Goal: Task Accomplishment & Management: Complete application form

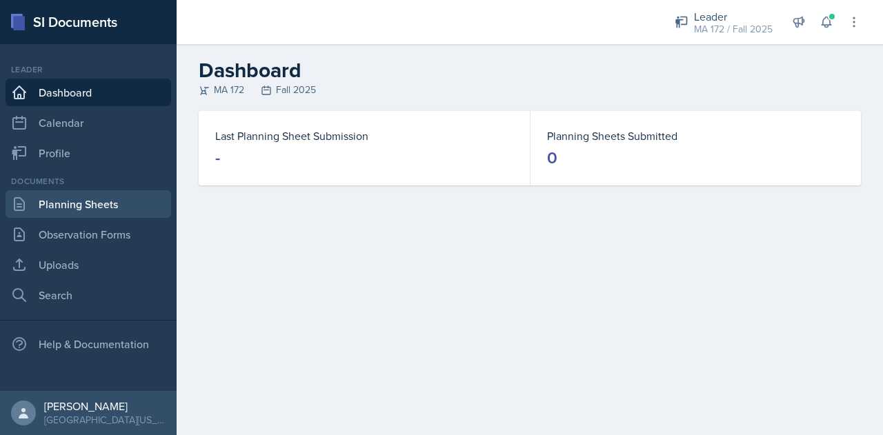
click at [54, 199] on link "Planning Sheets" at bounding box center [89, 204] width 166 height 28
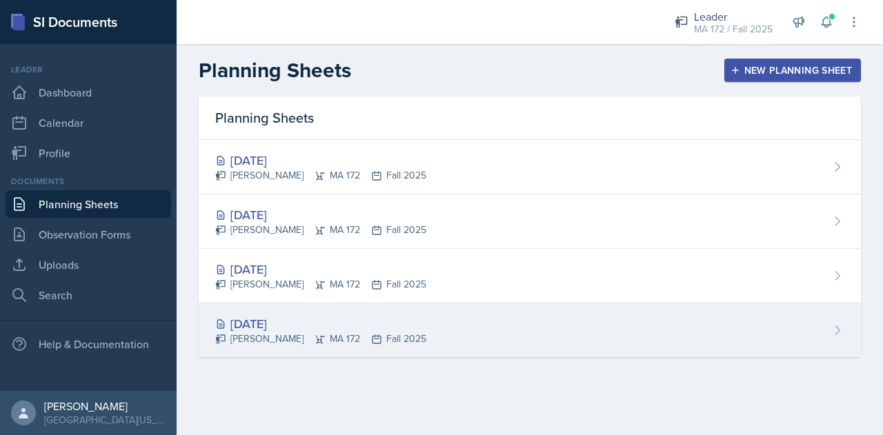
click at [436, 341] on div "[DATE] Sierra Harley MA 172 Fall 2025" at bounding box center [530, 330] width 662 height 54
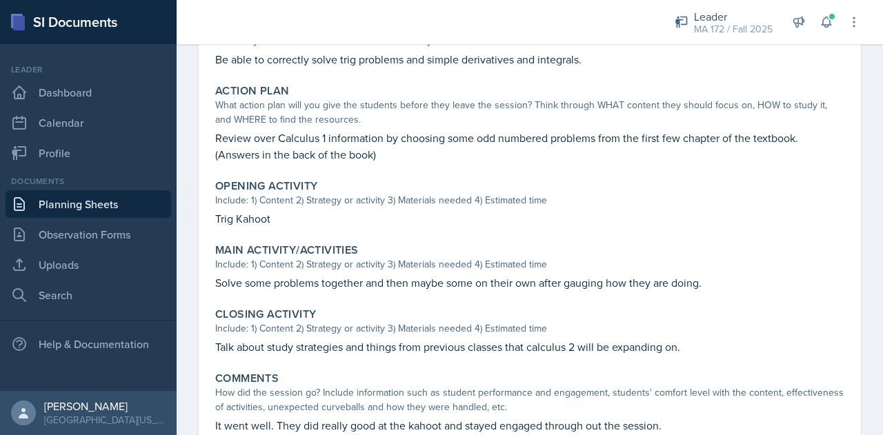
scroll to position [398, 0]
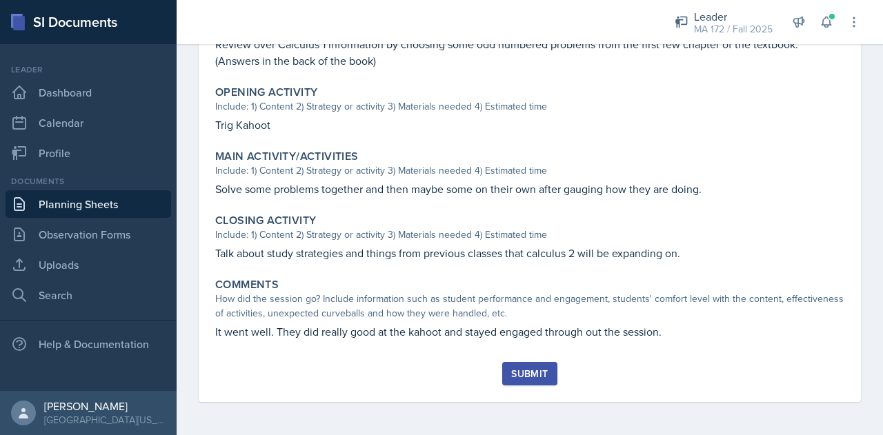
click at [511, 379] on div "Submit" at bounding box center [529, 373] width 37 height 11
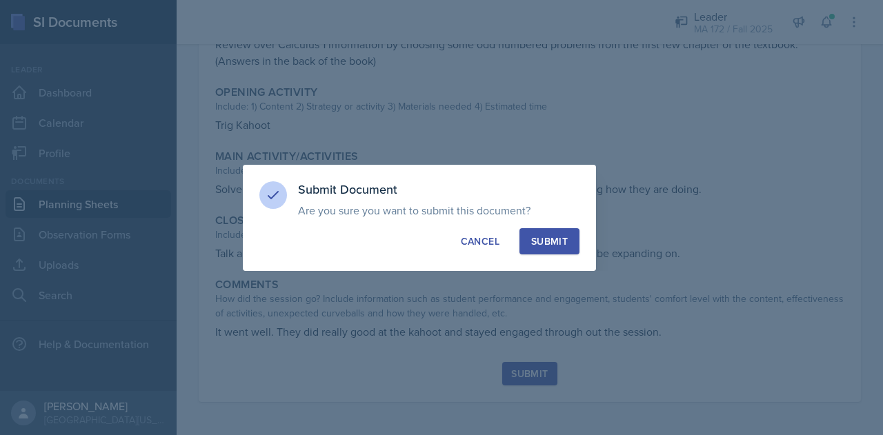
click at [544, 248] on button "Submit" at bounding box center [549, 241] width 60 height 26
radio input "true"
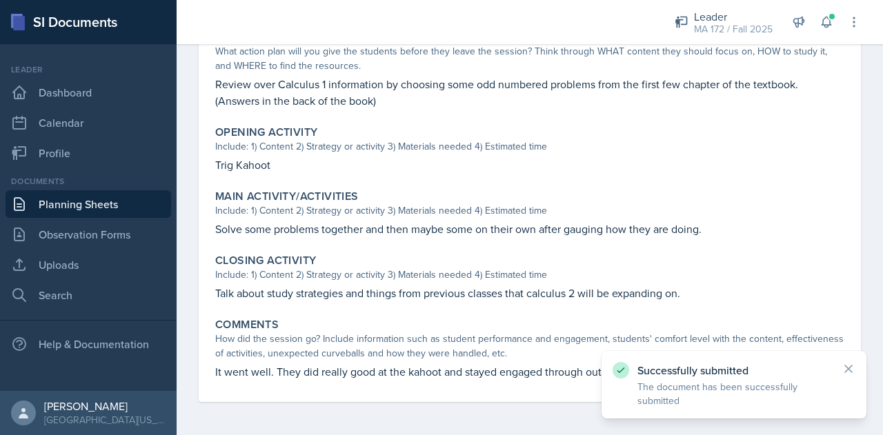
click at [55, 201] on link "Planning Sheets" at bounding box center [89, 204] width 166 height 28
